Goal: Transaction & Acquisition: Purchase product/service

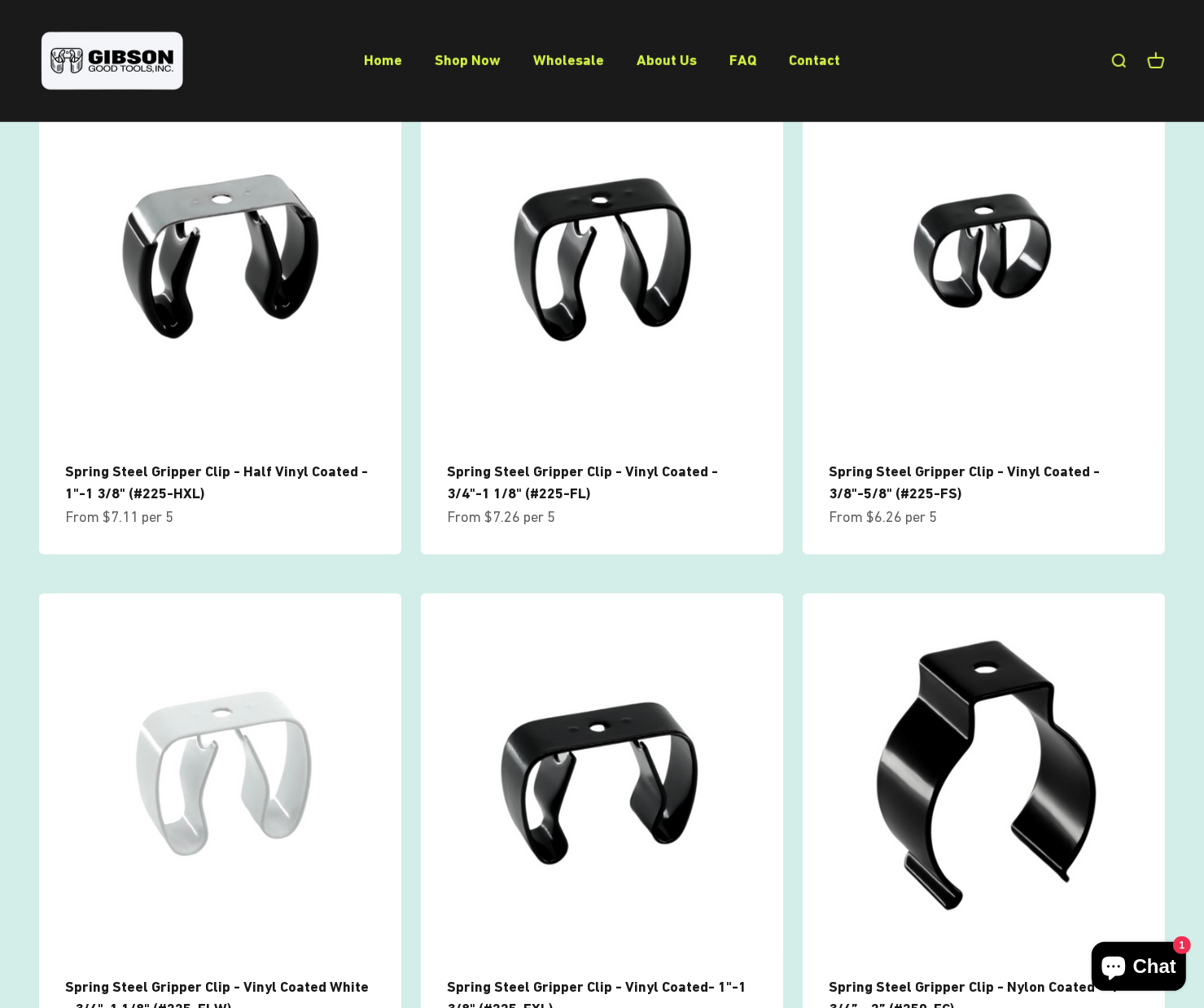
scroll to position [1139, 0]
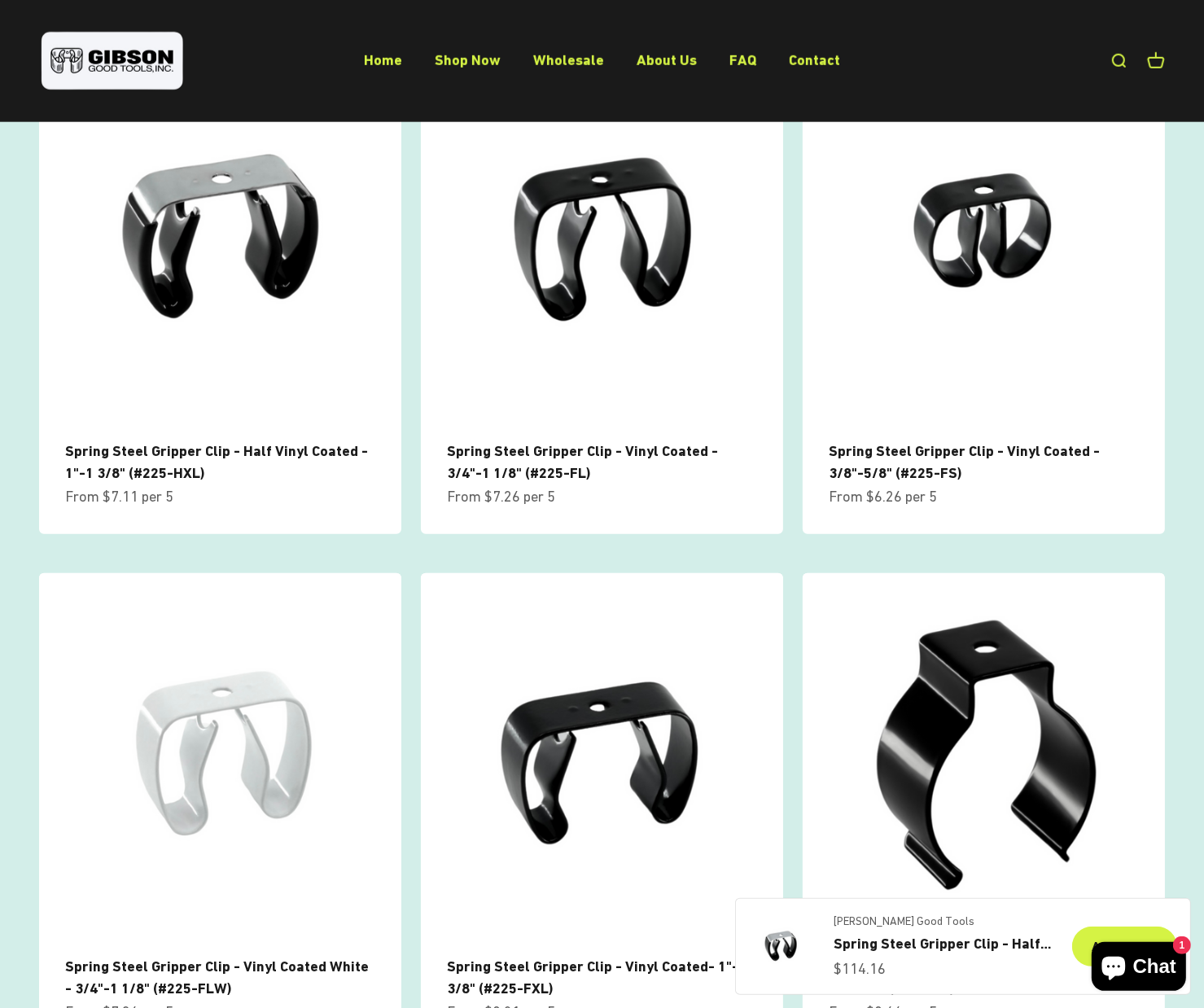
click at [917, 937] on link "Spring Steel Gripper Clip - Half Vinyl Coated - 3/4"-1 1/8 (#225-HL)" at bounding box center [942, 944] width 219 height 23
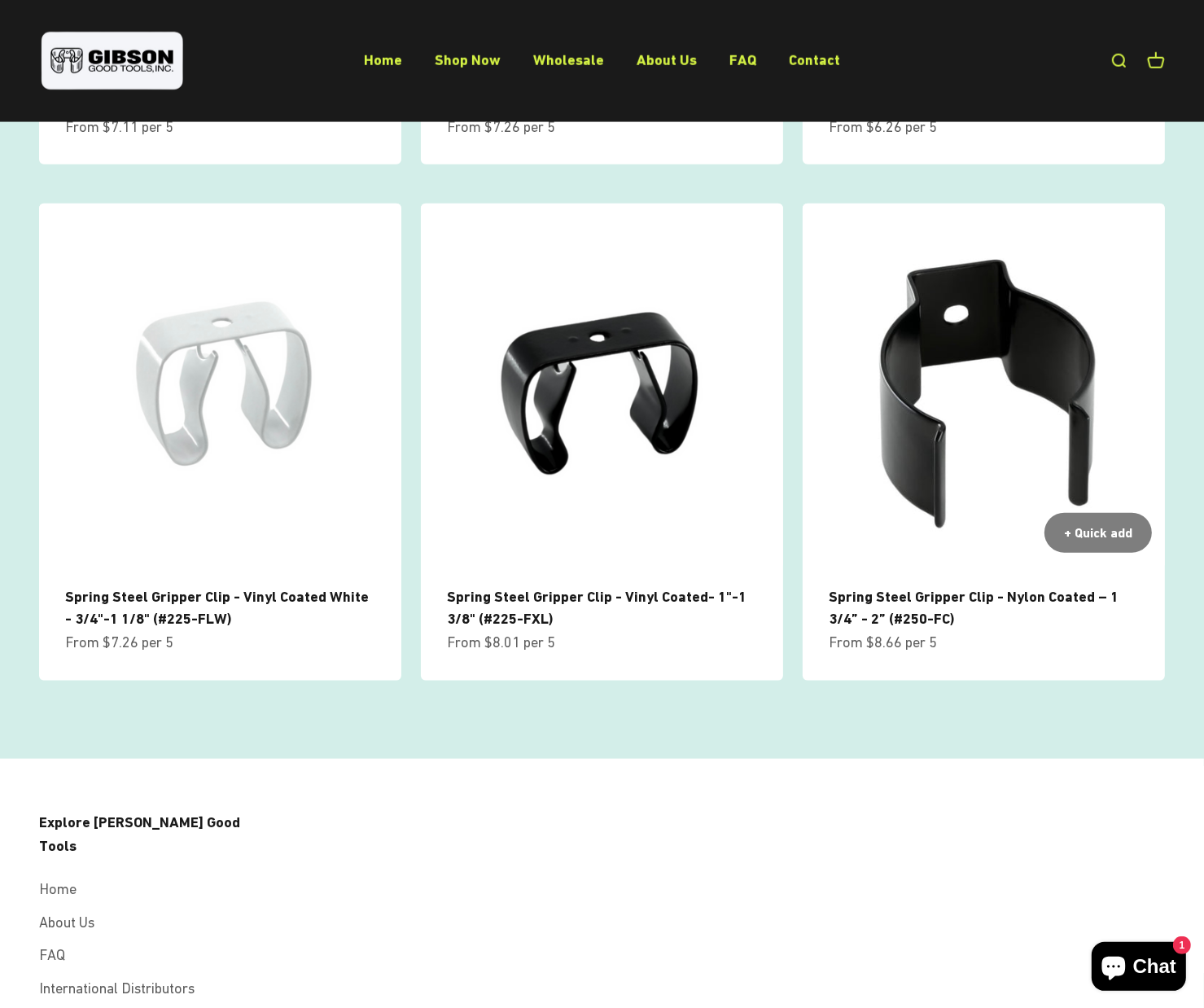
scroll to position [1519, 0]
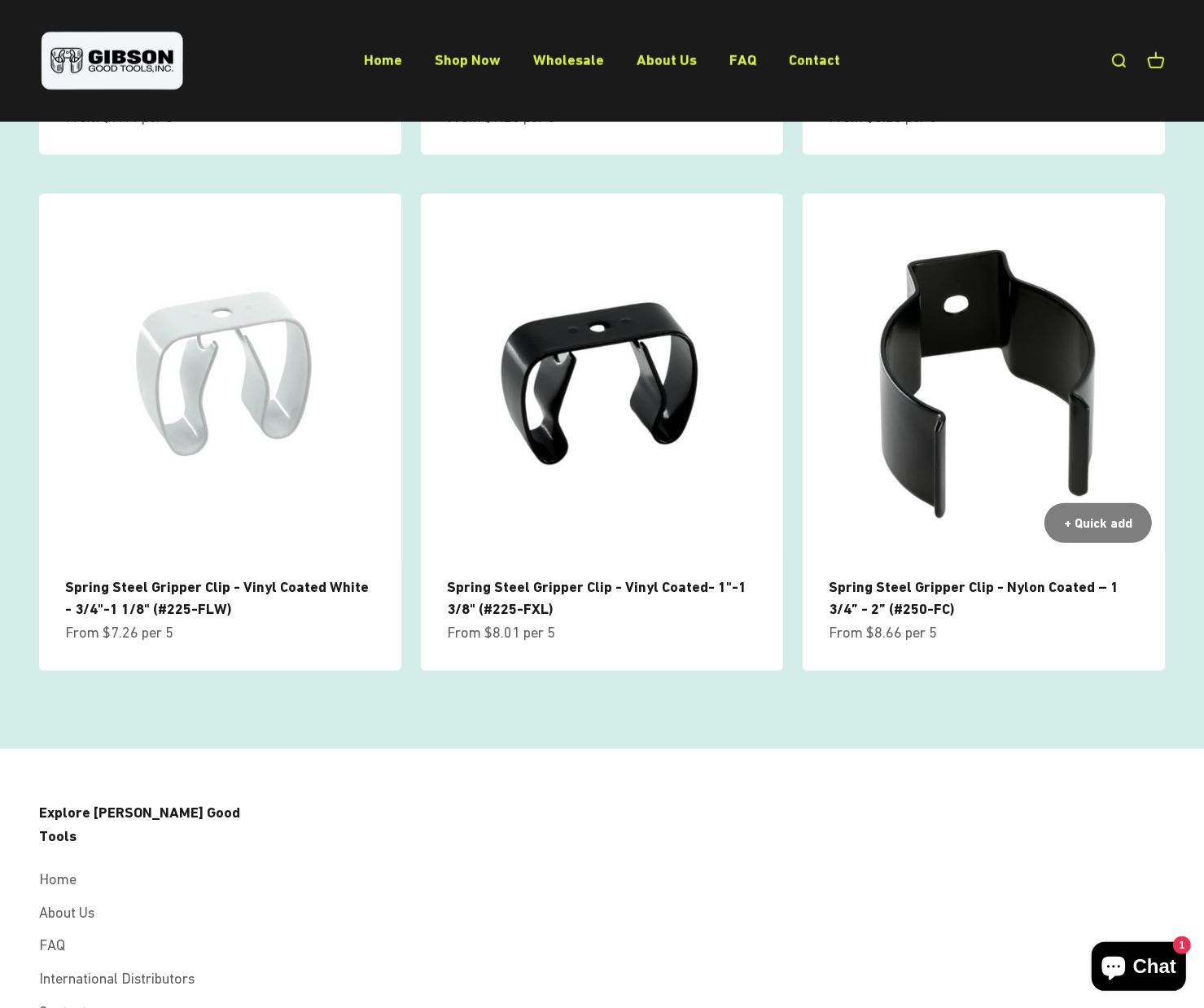
click at [972, 355] on img at bounding box center [984, 375] width 362 height 362
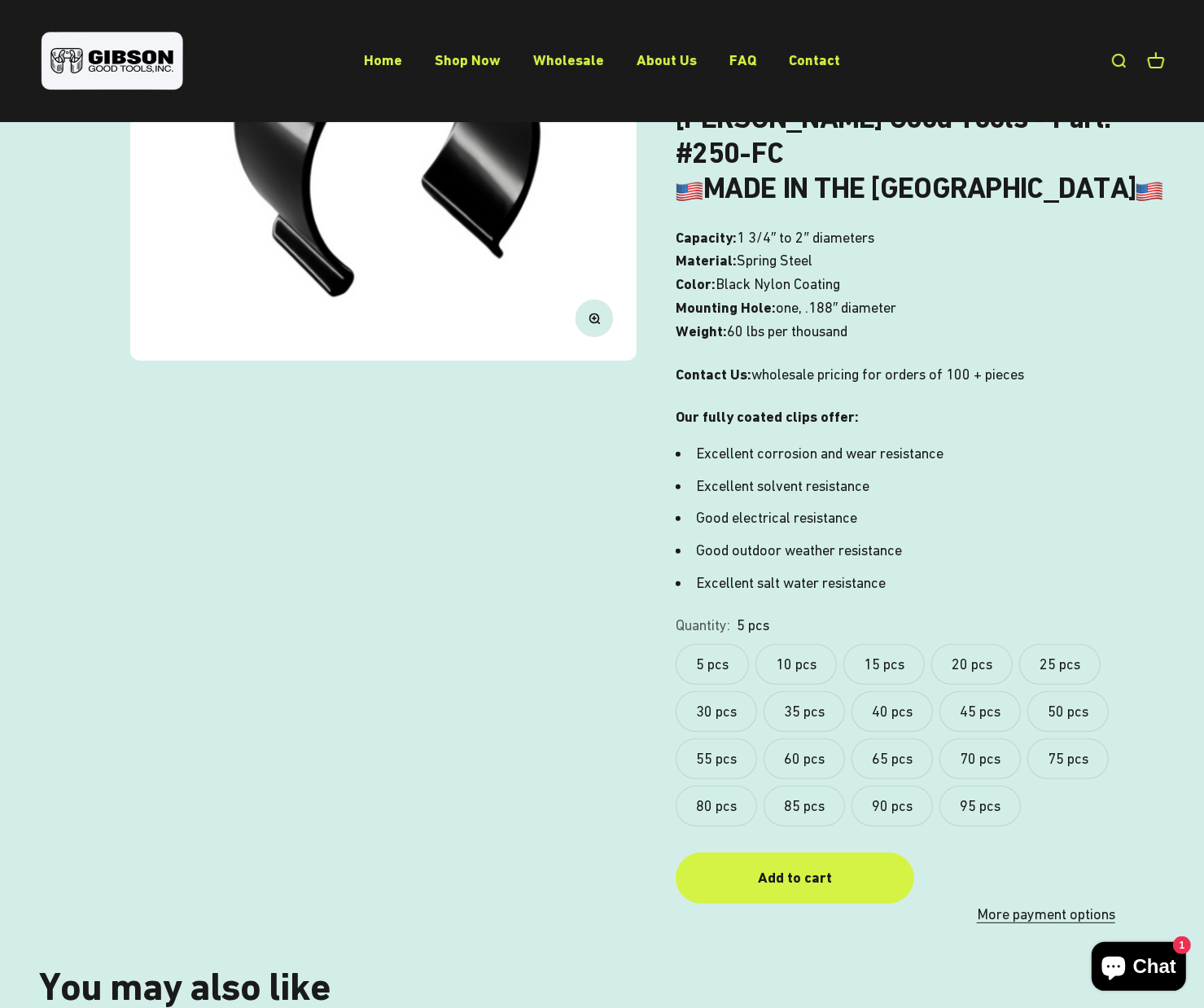
scroll to position [379, 0]
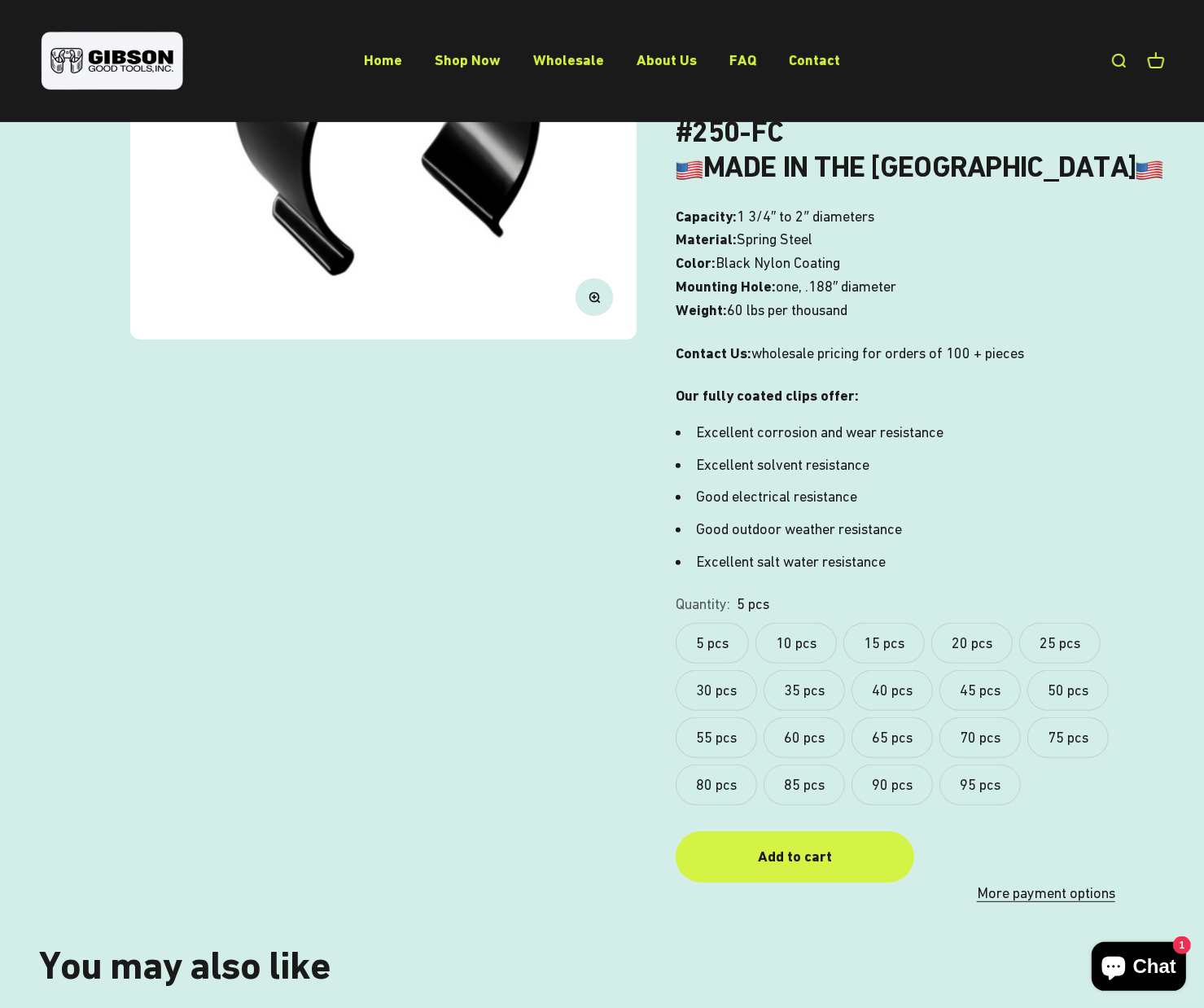
click at [904, 622] on label "15 pcs" at bounding box center [884, 642] width 81 height 41
